Goal: Information Seeking & Learning: Learn about a topic

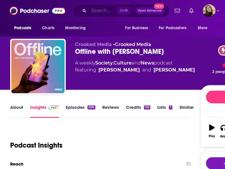
click at [98, 11] on input "Search podcasts, credits, & more..." at bounding box center [103, 10] width 28 height 9
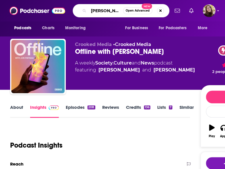
type input "[PERSON_NAME]"
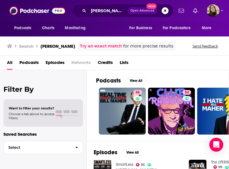
click at [177, 65] on div "All Podcasts Episodes Networks Credits Lists" at bounding box center [116, 64] width 218 height 12
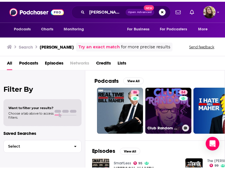
scroll to position [29, 0]
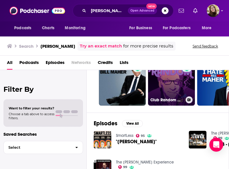
click at [168, 92] on link "84 Club Random with [PERSON_NAME]" at bounding box center [171, 82] width 47 height 47
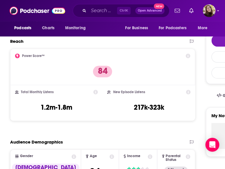
scroll to position [58, 0]
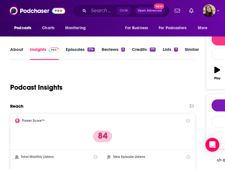
click at [16, 52] on link "About" at bounding box center [16, 53] width 13 height 13
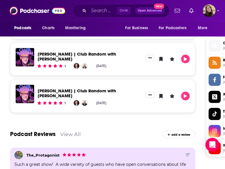
scroll to position [521, 0]
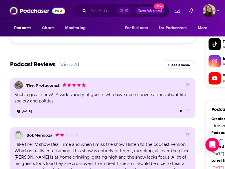
click at [101, 10] on input "Search podcasts, credits, & more..." at bounding box center [103, 10] width 28 height 9
